Goal: Information Seeking & Learning: Compare options

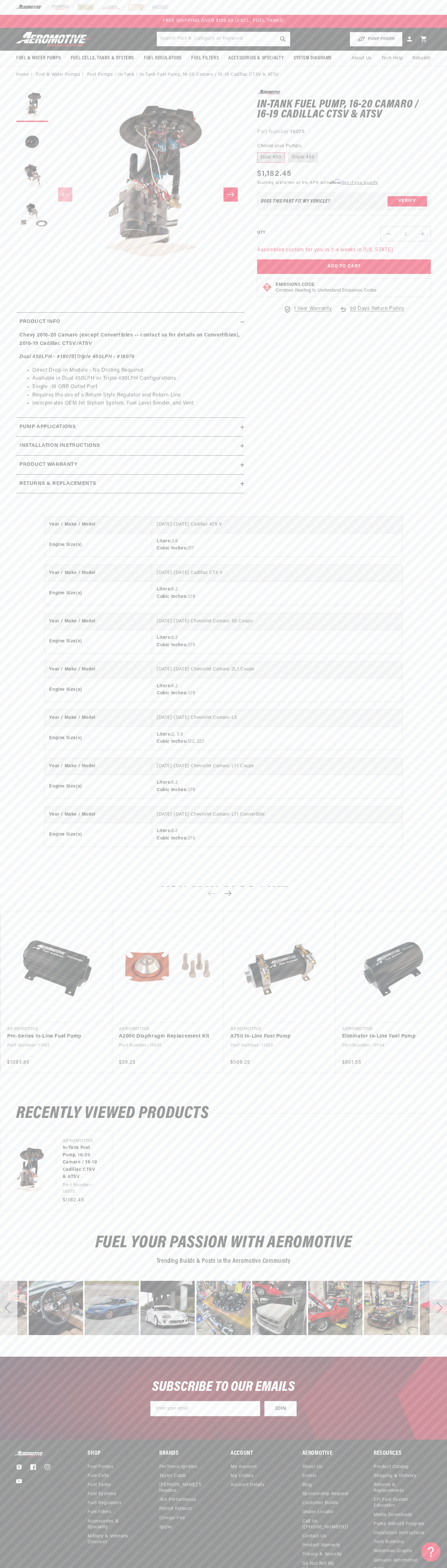
click at [256, 4] on div at bounding box center [224, 7] width 447 height 15
click at [434, 1032] on link "Eliminator In-Line Fuel Pump" at bounding box center [388, 1037] width 93 height 9
click at [224, 1563] on html "Skip to content Your cart Your cart is empty Loading... You may also like Subto…" at bounding box center [224, 784] width 447 height 1568
click at [13, 760] on div "Year / Make / Model 2016-2019 Cadillac ATS V Engine Size(s) Liters: 3.6 Cubic I…" at bounding box center [224, 687] width 447 height 368
